Goal: Contribute content: Add original content to the website for others to see

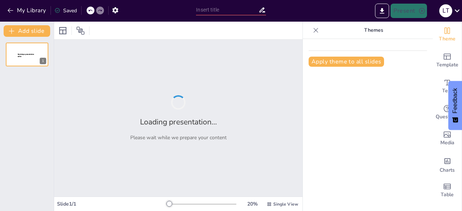
type input "La Ceiba: Historia y Cultura"
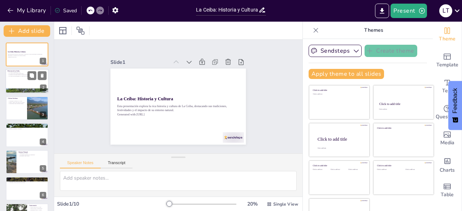
click at [21, 79] on div at bounding box center [26, 81] width 43 height 25
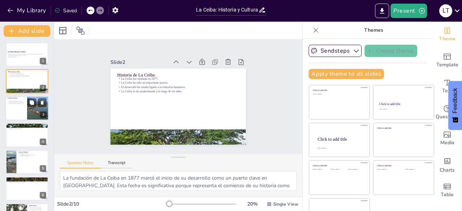
click at [23, 96] on div at bounding box center [26, 108] width 43 height 25
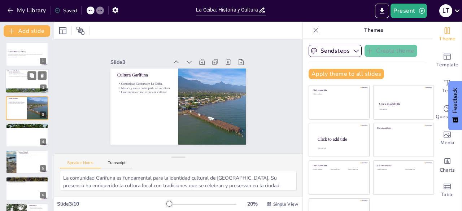
click at [18, 83] on div at bounding box center [26, 81] width 43 height 25
type textarea "La fundación de La Ceiba en 1877 marcó el inicio de su desarrollo como un puert…"
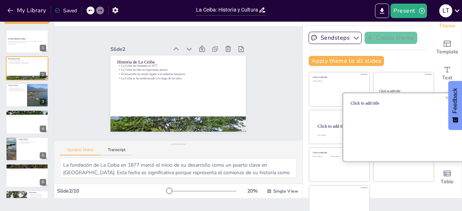
scroll to position [20, 0]
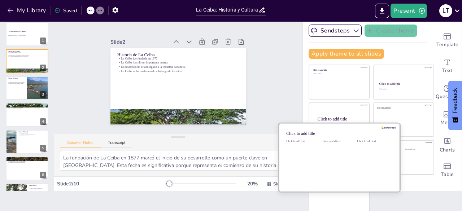
click at [308, 148] on div at bounding box center [339, 157] width 121 height 68
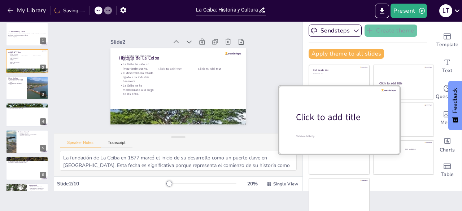
click at [313, 114] on div "Click to add title" at bounding box center [342, 117] width 92 height 12
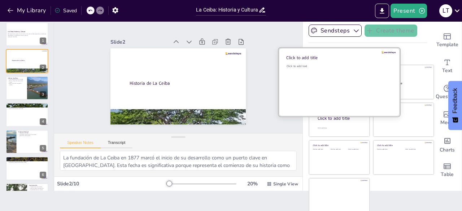
click at [315, 78] on div "Click to add text" at bounding box center [338, 86] width 103 height 45
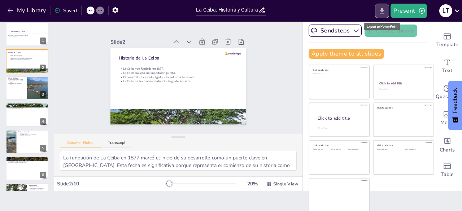
click at [382, 14] on icon "Export to PowerPoint" at bounding box center [382, 11] width 8 height 8
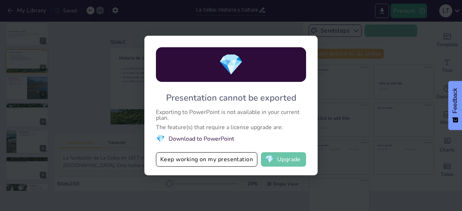
click at [282, 158] on button "💎 Upgrade" at bounding box center [283, 159] width 45 height 14
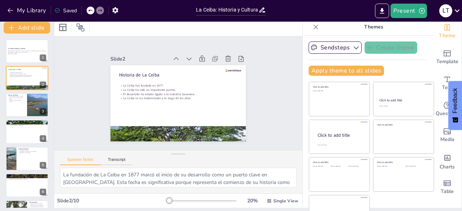
scroll to position [0, 0]
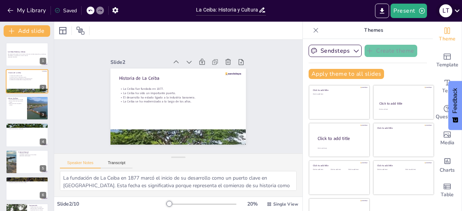
click at [453, 10] on icon at bounding box center [457, 11] width 10 height 10
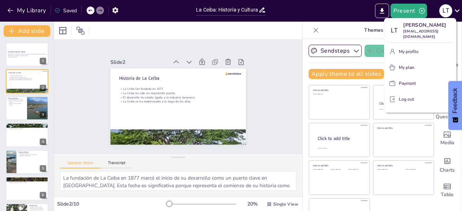
click at [119, 10] on div at bounding box center [231, 105] width 462 height 211
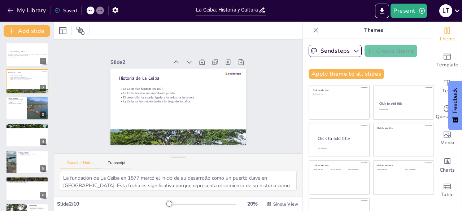
click at [115, 11] on icon "button" at bounding box center [116, 10] width 8 height 8
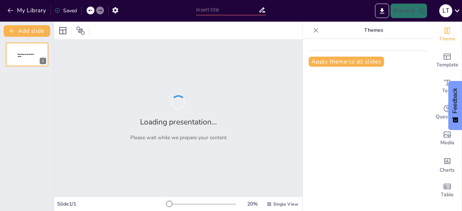
type input "La Ceiba: Historia y Cultura de una Ciudad Costera"
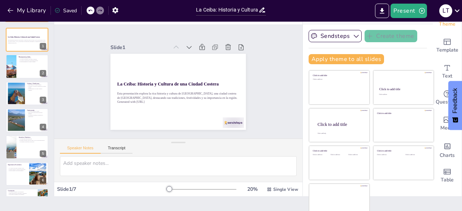
scroll to position [20, 0]
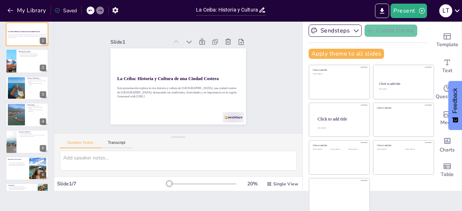
click at [166, 184] on div at bounding box center [169, 184] width 6 height 6
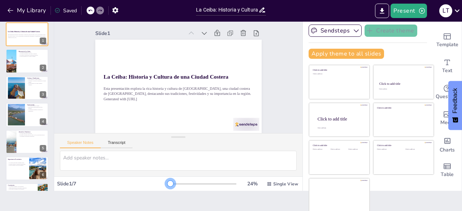
drag, startPoint x: 164, startPoint y: 183, endPoint x: 160, endPoint y: 182, distance: 3.9
click at [168, 182] on div at bounding box center [171, 184] width 6 height 6
click at [401, 13] on button "Present" at bounding box center [409, 11] width 36 height 14
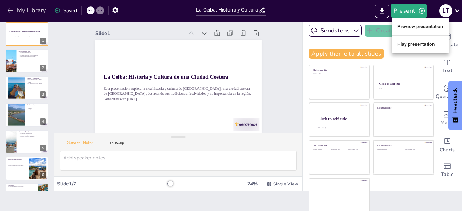
click at [425, 45] on li "Play presentation" at bounding box center [420, 45] width 57 height 12
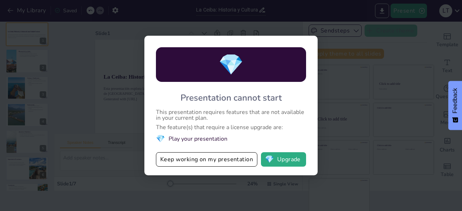
click at [370, 129] on div "💎 Presentation cannot start This presentation requires features that are not av…" at bounding box center [231, 105] width 462 height 211
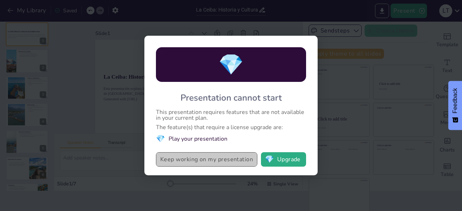
click at [220, 162] on button "Keep working on my presentation" at bounding box center [206, 159] width 101 height 14
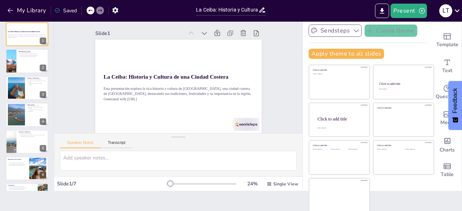
click at [309, 26] on button "Sendsteps" at bounding box center [335, 31] width 53 height 12
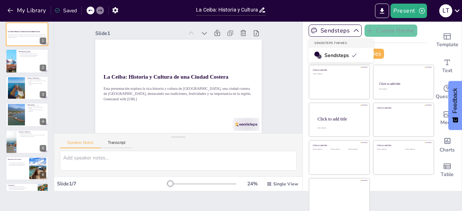
click at [376, 16] on div at bounding box center [382, 11] width 17 height 14
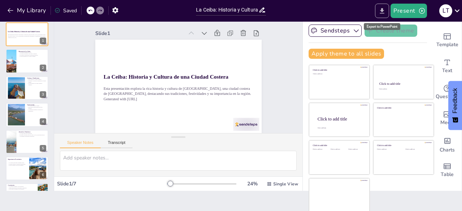
click at [381, 13] on icon "Export to PowerPoint" at bounding box center [382, 11] width 8 height 8
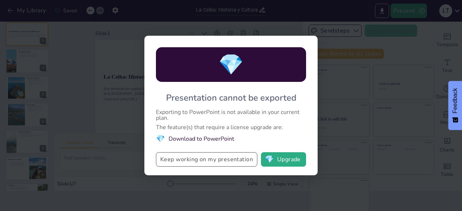
click at [217, 162] on button "Keep working on my presentation" at bounding box center [206, 159] width 101 height 14
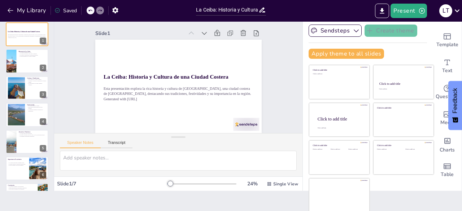
scroll to position [0, 0]
click at [29, 64] on div at bounding box center [26, 61] width 43 height 25
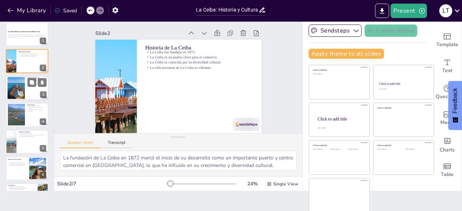
click at [22, 88] on div at bounding box center [16, 88] width 44 height 22
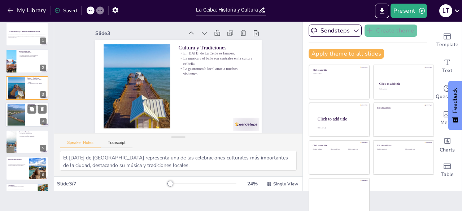
click at [14, 118] on div at bounding box center [16, 115] width 44 height 22
type textarea "La variedad en la cocina ceibeña muestra la riqueza cultural de la región, con …"
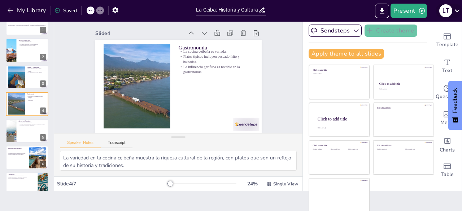
click at [459, 13] on icon at bounding box center [457, 11] width 10 height 10
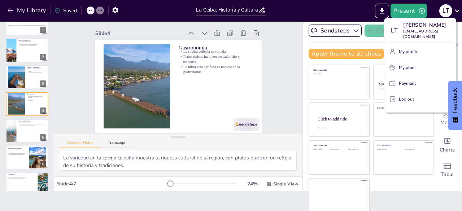
click at [412, 52] on p "My profile" at bounding box center [408, 51] width 19 height 6
